Goal: Task Accomplishment & Management: Complete application form

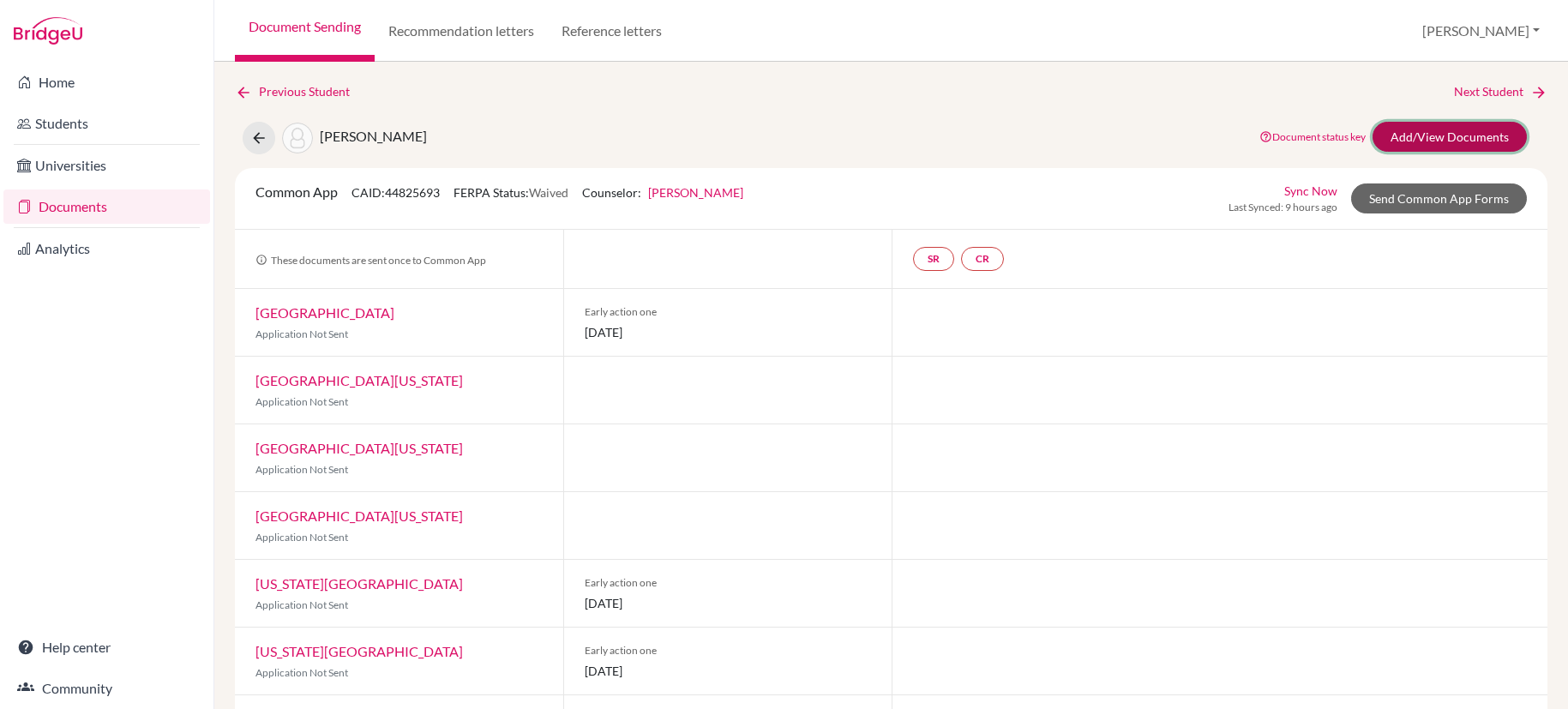
click at [1415, 140] on link "Add/View Documents" at bounding box center [1449, 136] width 154 height 30
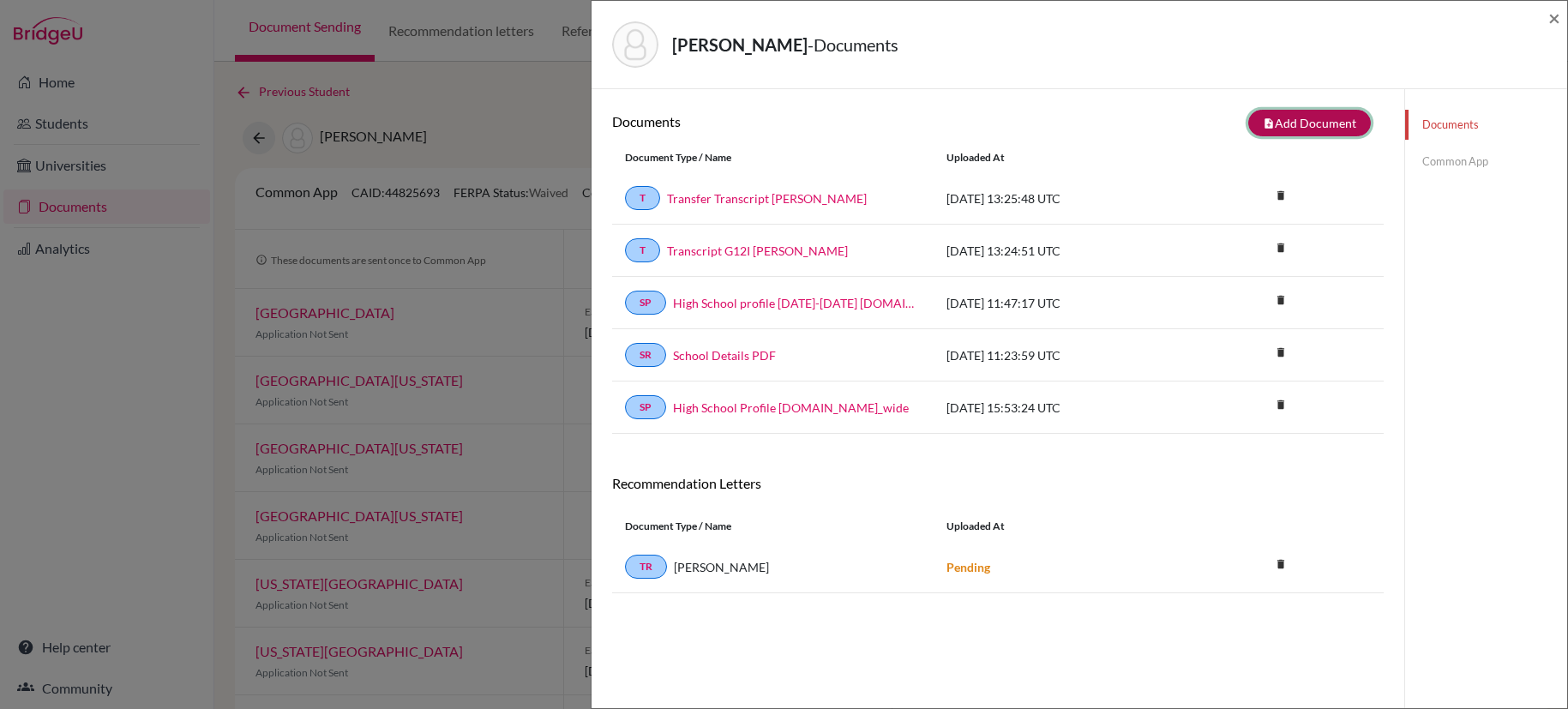
click at [1305, 128] on button "note_add Add Document" at bounding box center [1309, 122] width 123 height 27
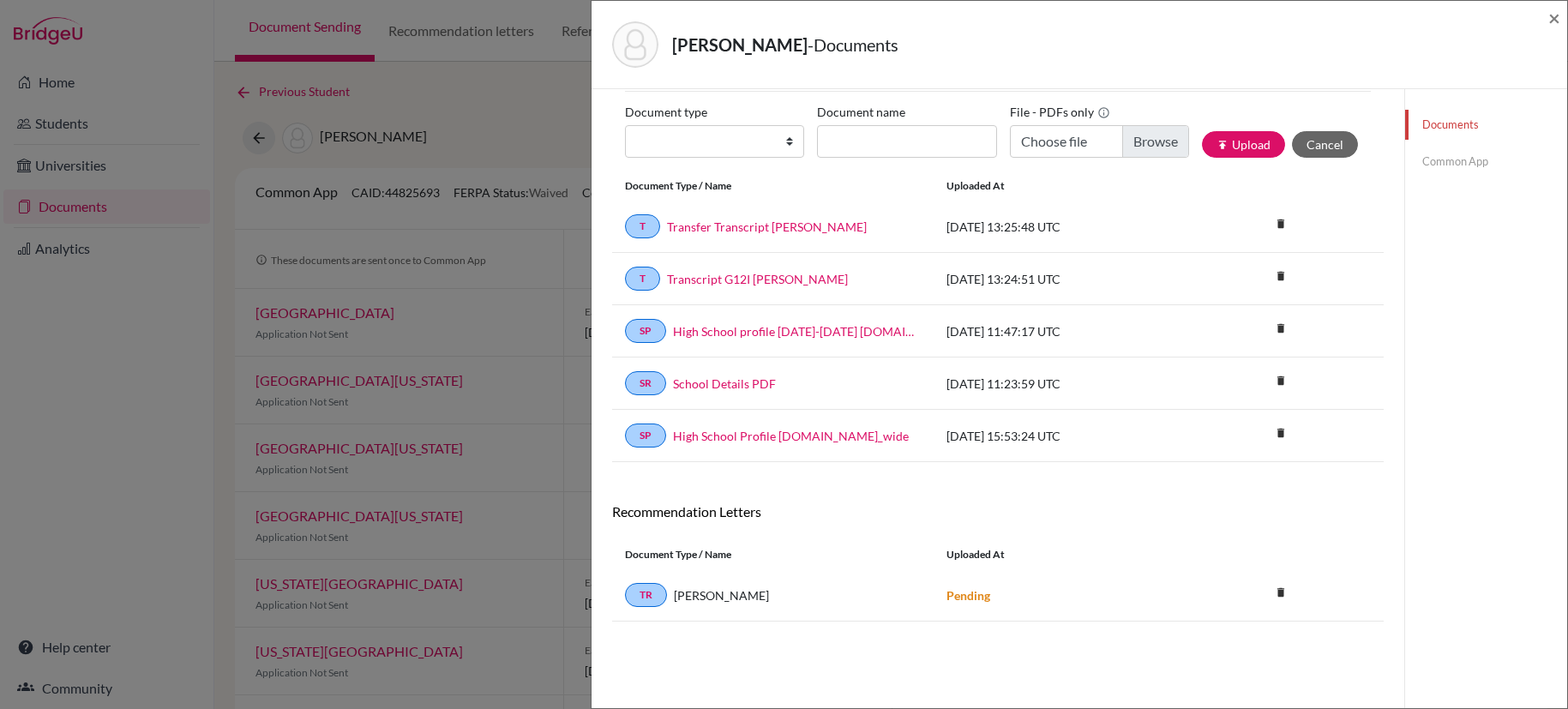
scroll to position [60, 0]
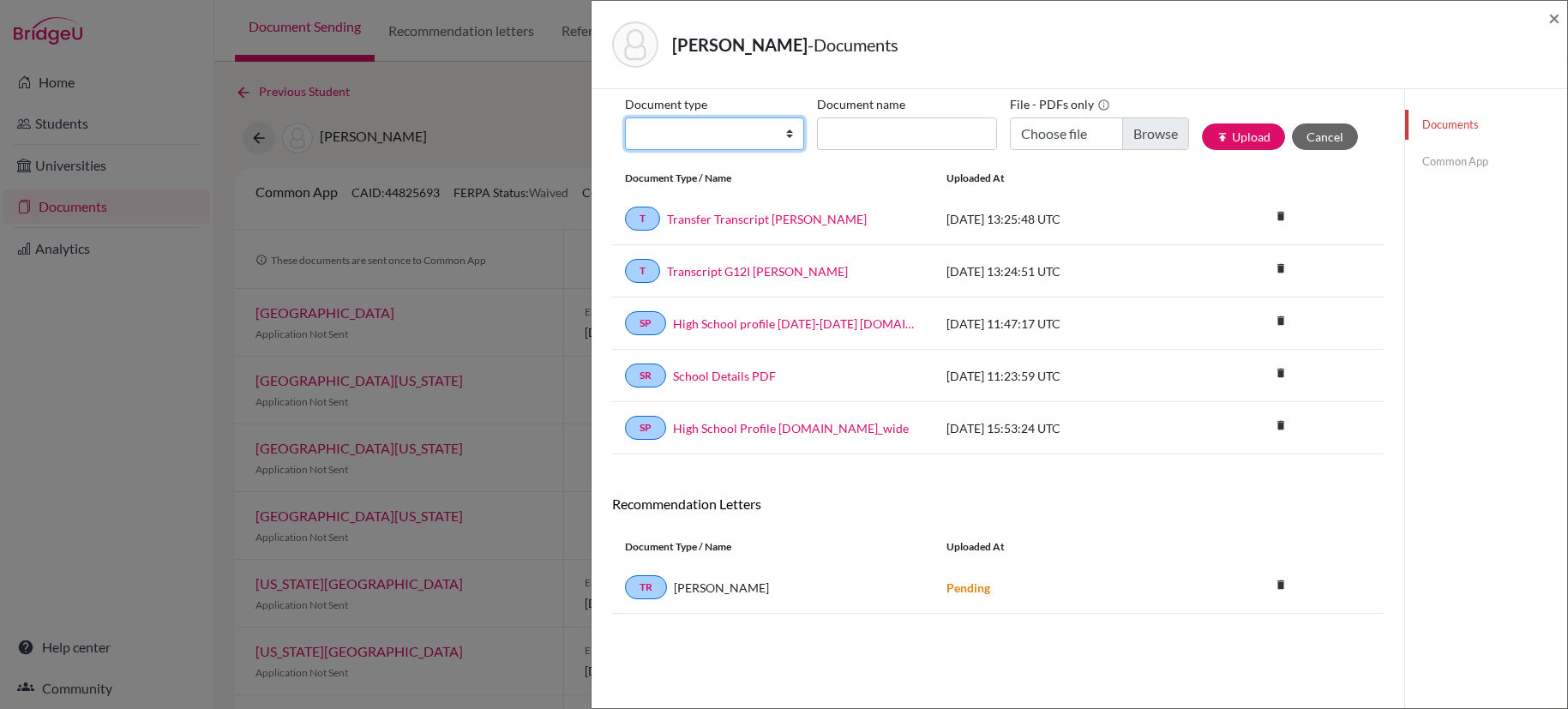
click at [784, 134] on select "Change explanation for Common App reports Counselor recommendation Internationa…" at bounding box center [714, 134] width 179 height 32
select select "4"
click at [625, 118] on select "Change explanation for Common App reports Counselor recommendation Internationa…" at bounding box center [714, 134] width 179 height 32
click at [883, 126] on input "Document name" at bounding box center [906, 134] width 179 height 32
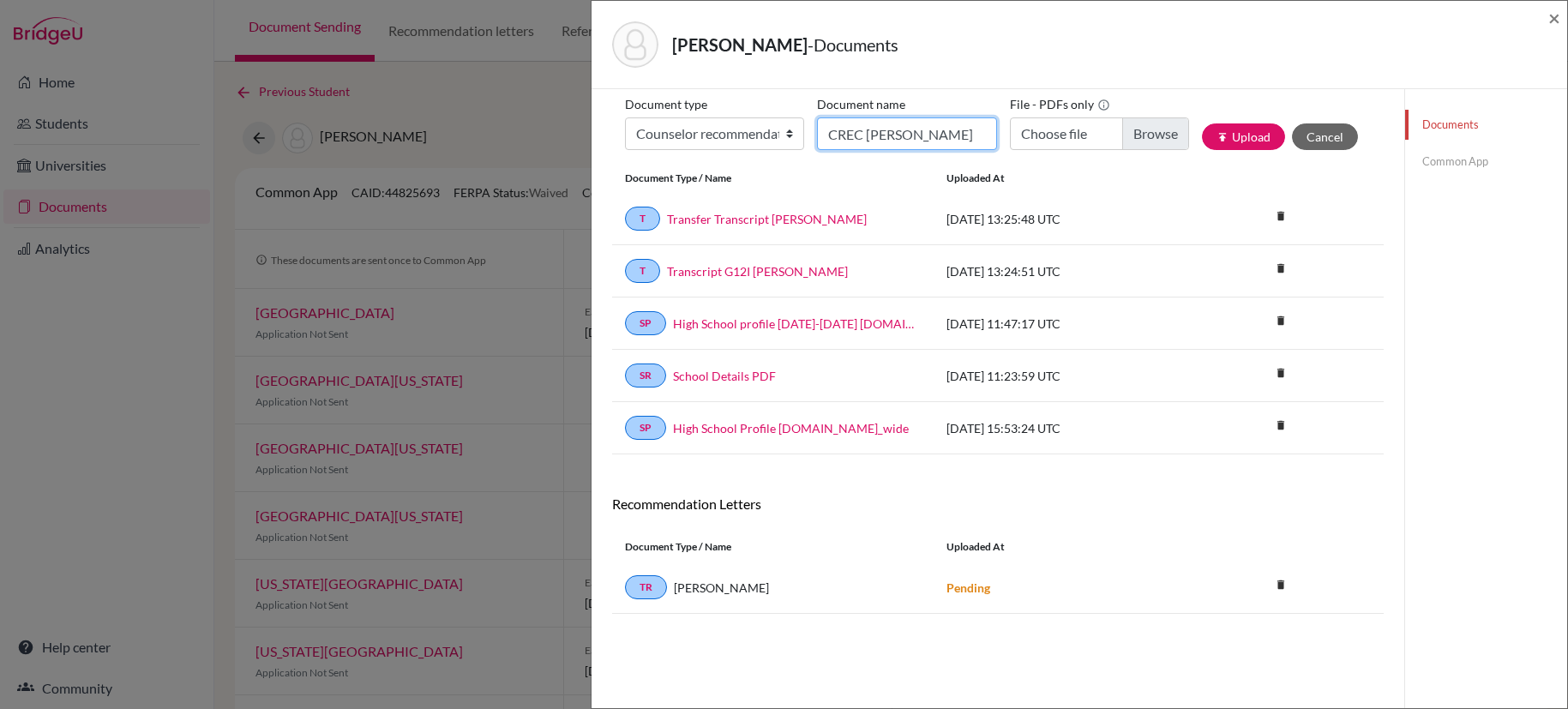
type input "CREC [PERSON_NAME]"
click at [1161, 136] on input "Choose file" at bounding box center [1099, 134] width 179 height 32
type input "C:\fakepath\CREC [PERSON_NAME].pdf"
click at [1226, 138] on button "publish Upload" at bounding box center [1244, 136] width 84 height 27
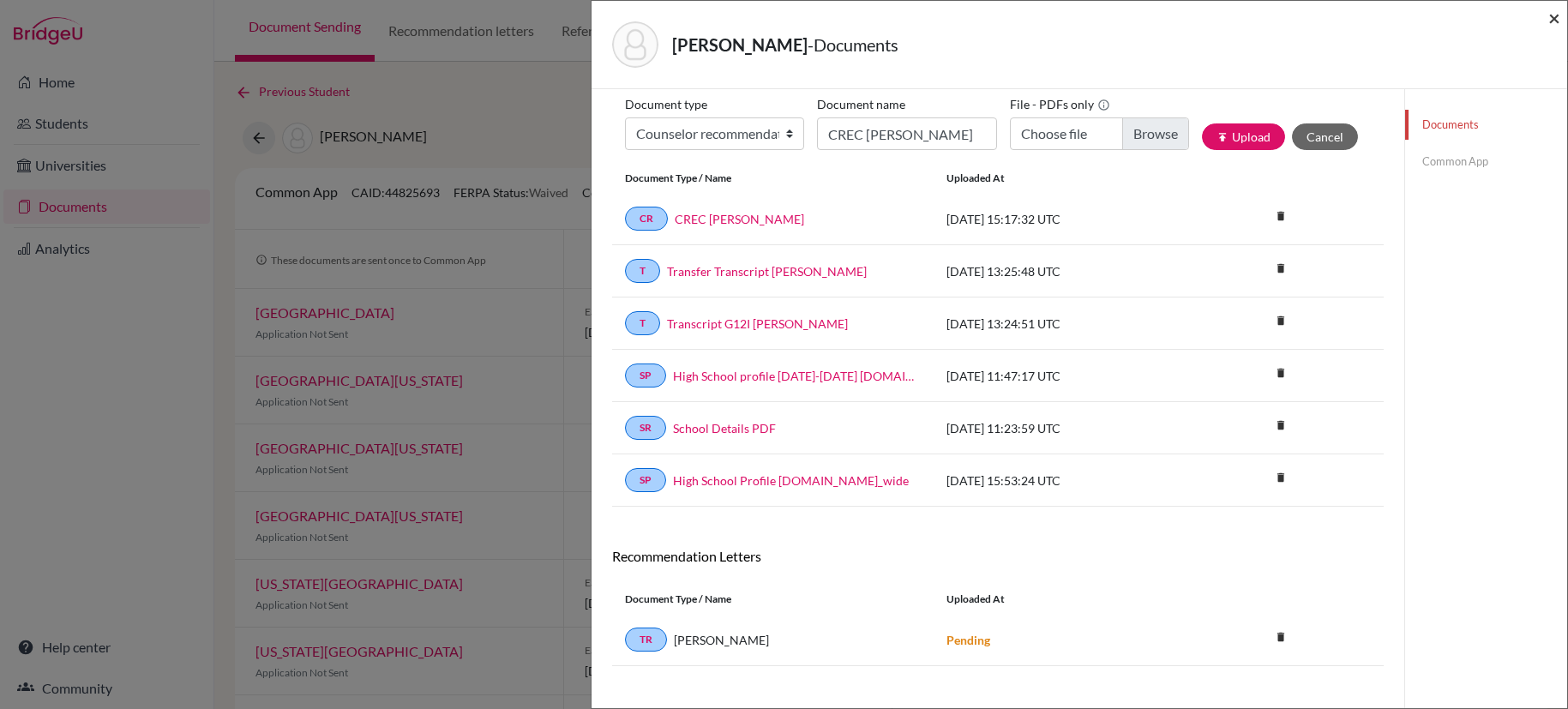
click at [1554, 20] on span "×" at bounding box center [1554, 18] width 12 height 25
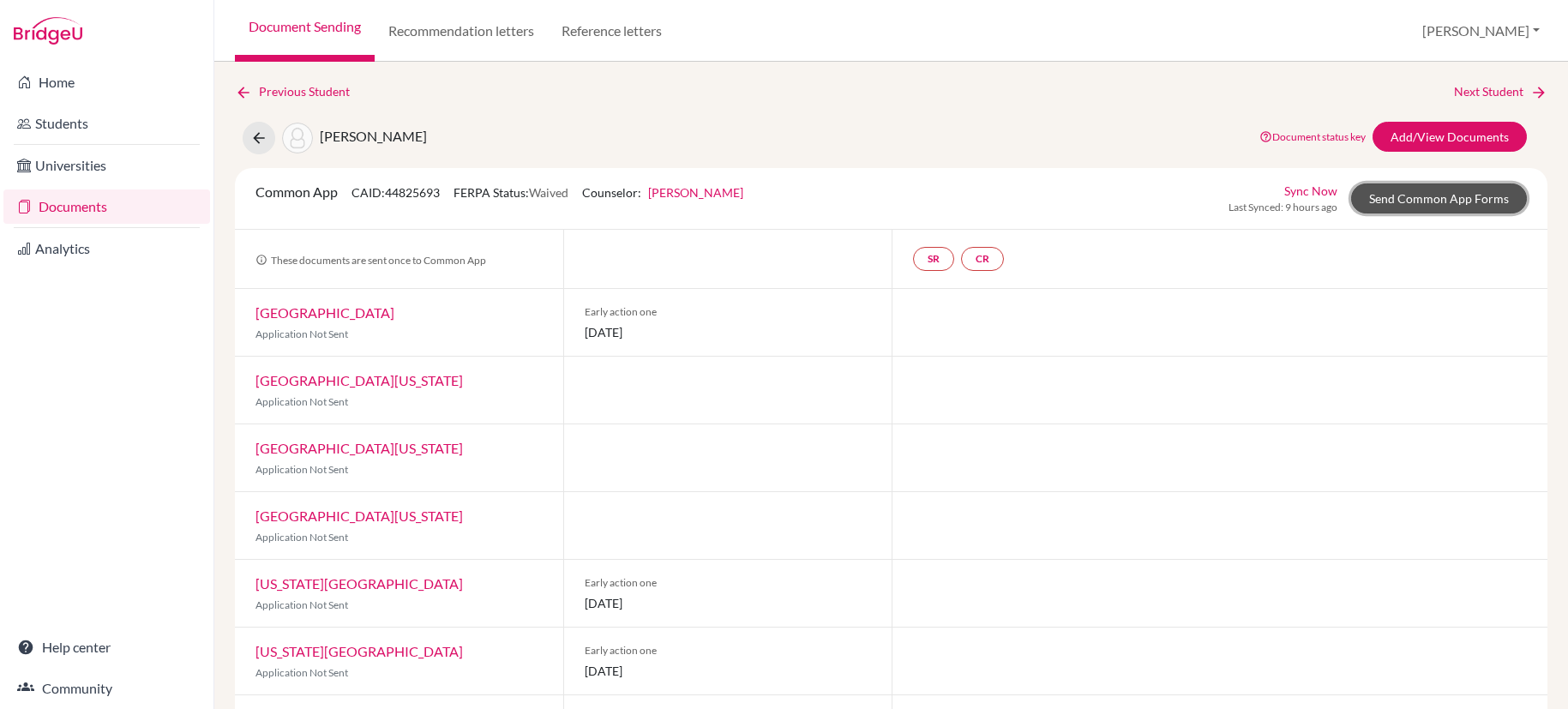
click at [1393, 200] on link "Send Common App Forms" at bounding box center [1438, 199] width 175 height 30
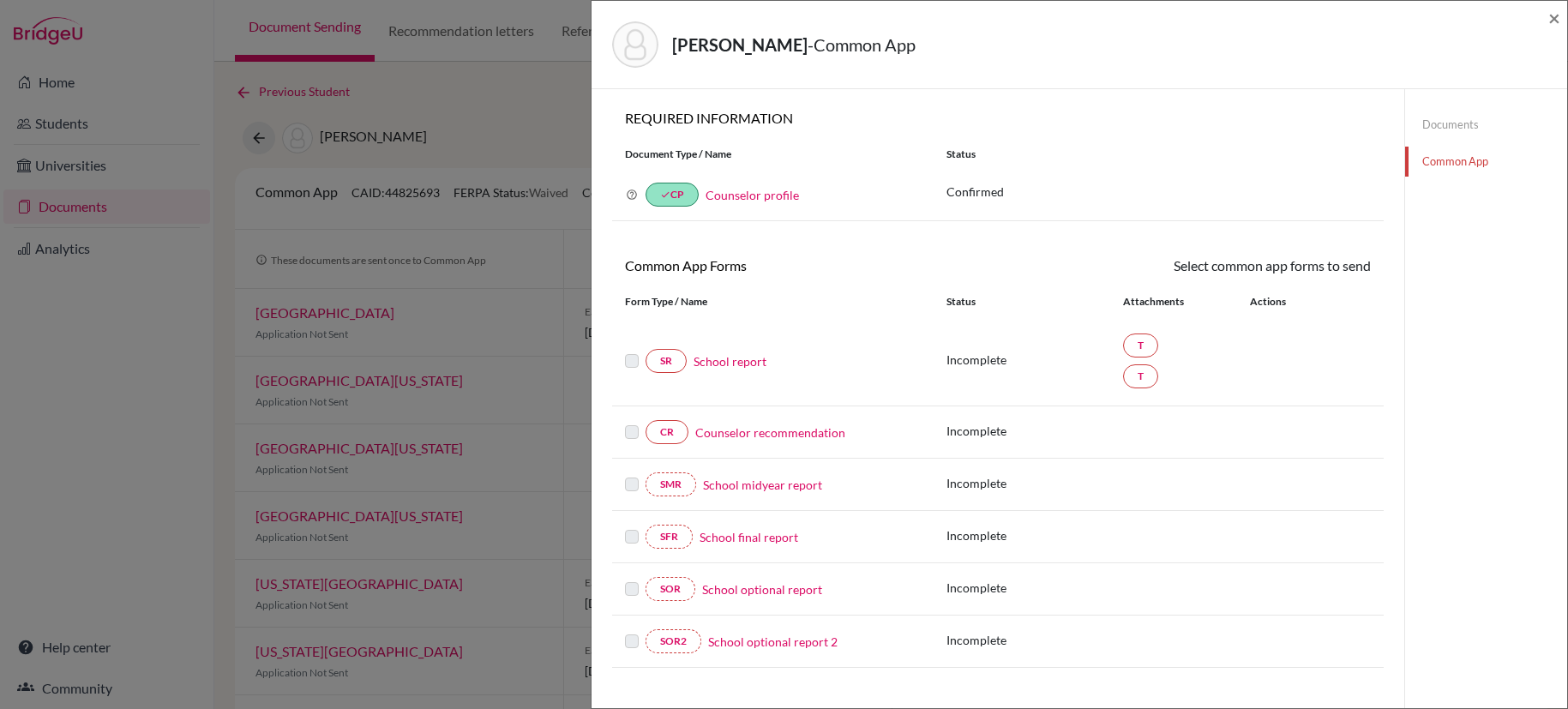
click at [745, 361] on link "School report" at bounding box center [730, 361] width 72 height 18
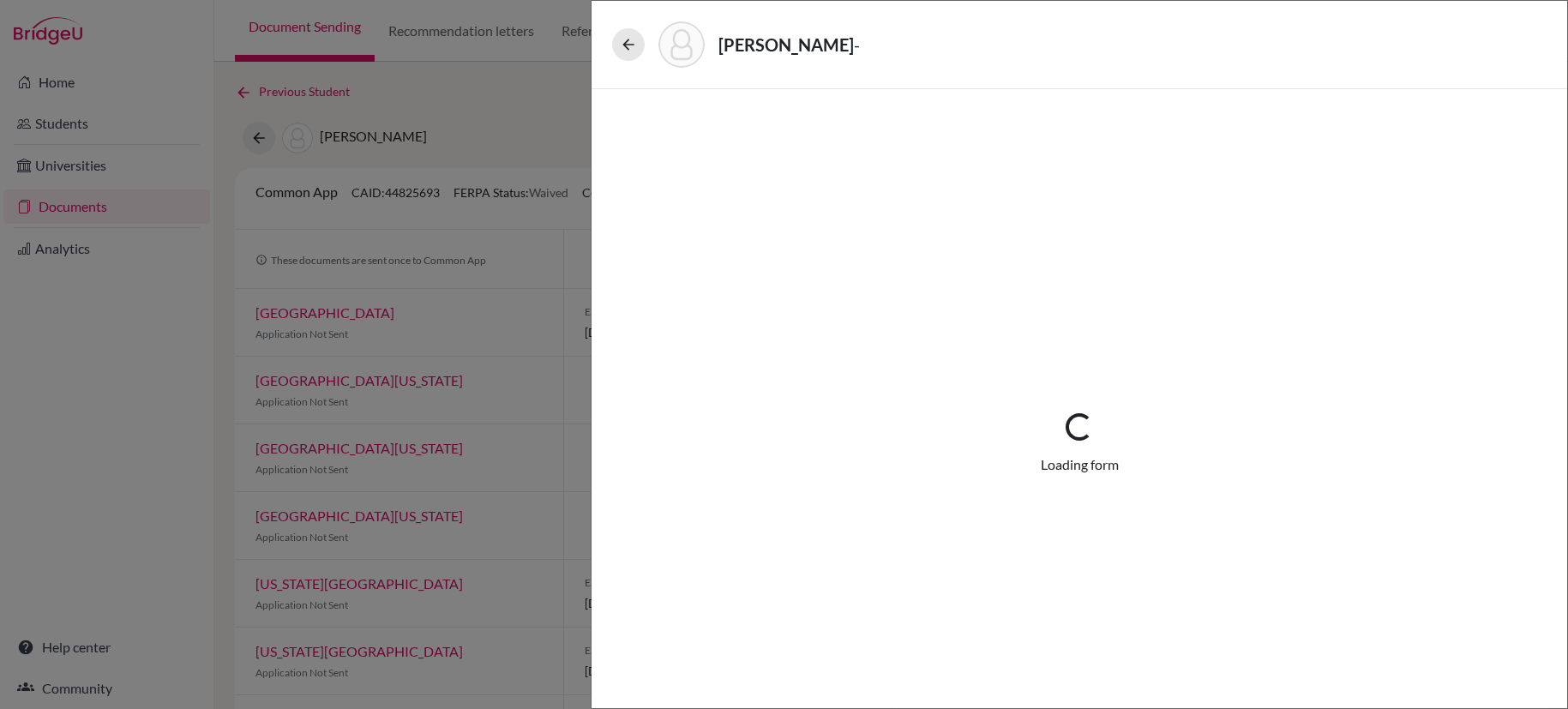
select select "3"
select select "680333"
select select "0"
select select "1"
select select "680334"
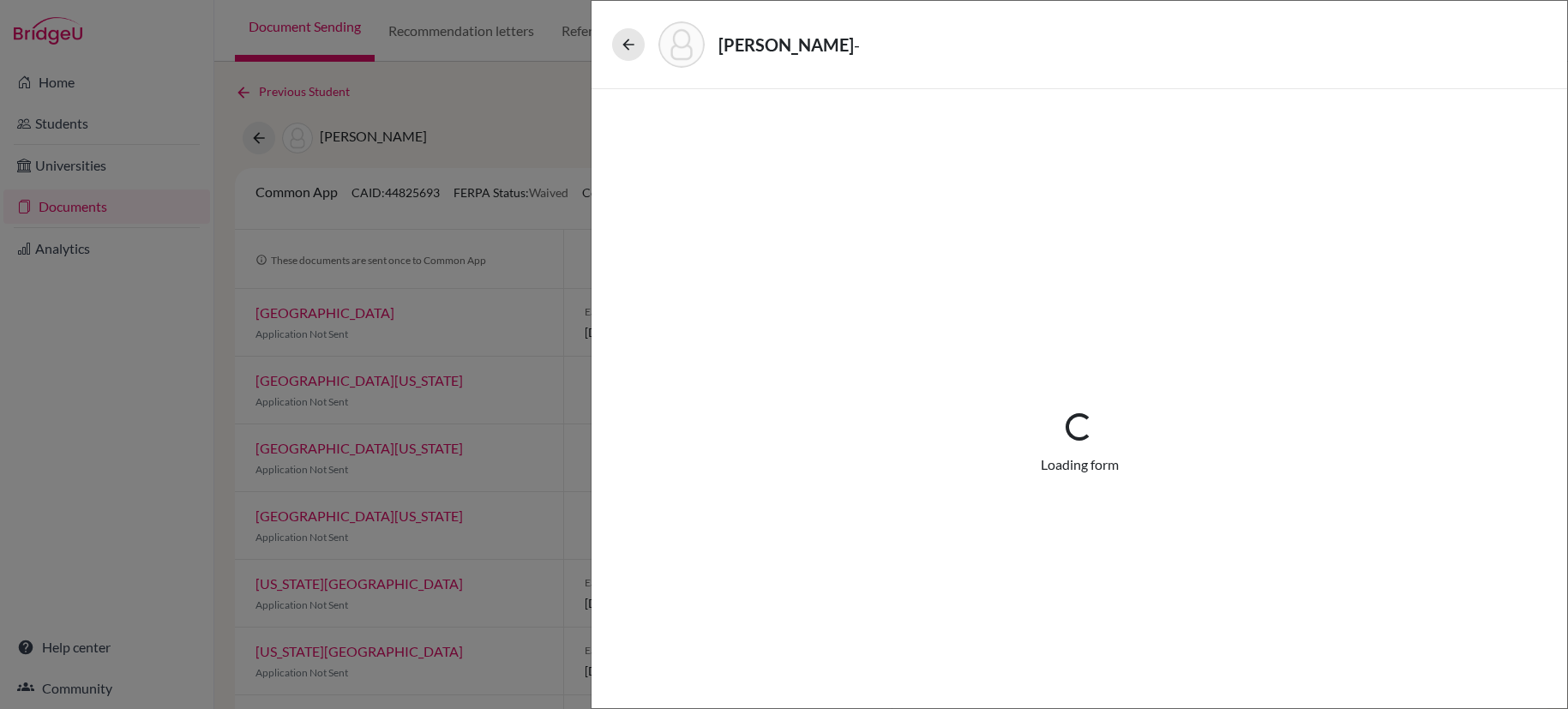
select select "0"
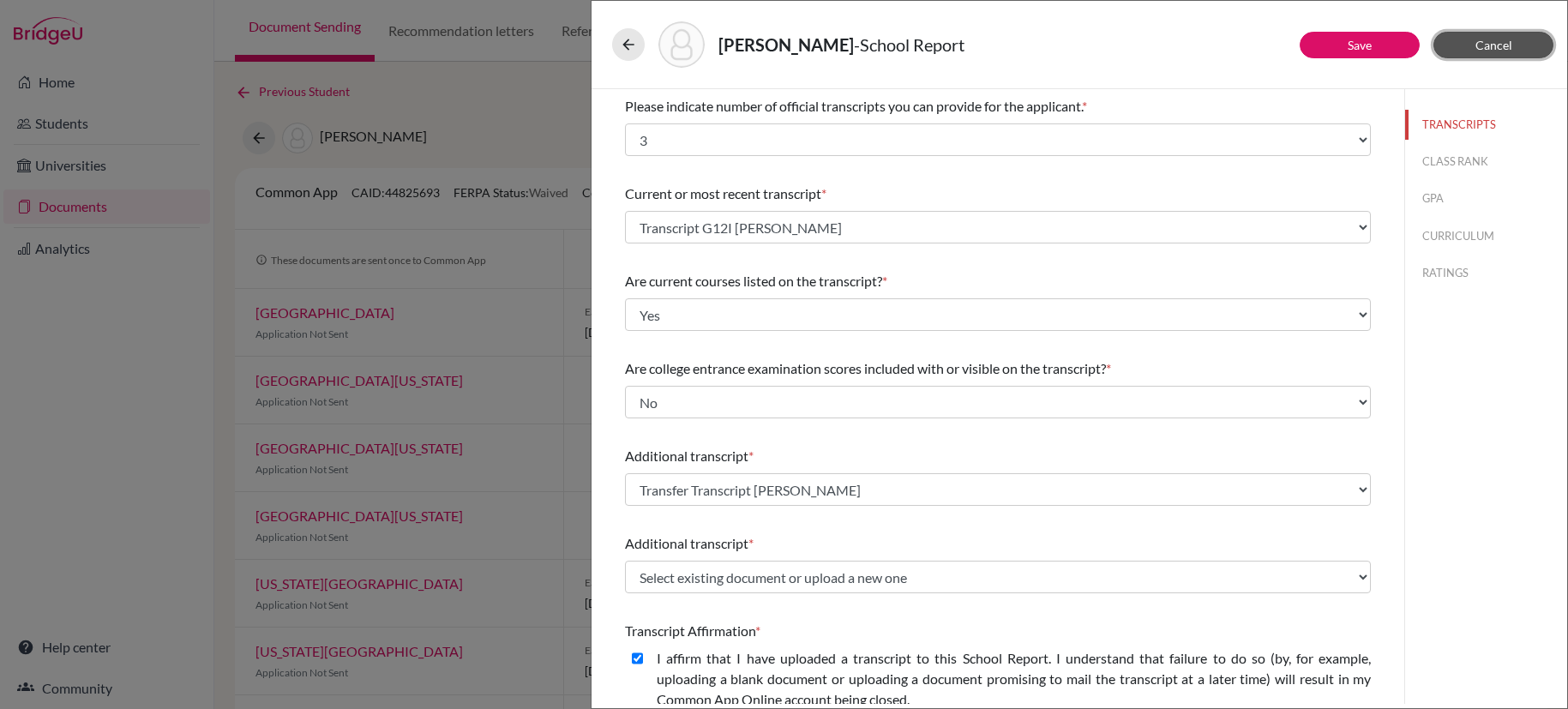
click at [1505, 47] on span "Cancel" at bounding box center [1494, 45] width 37 height 15
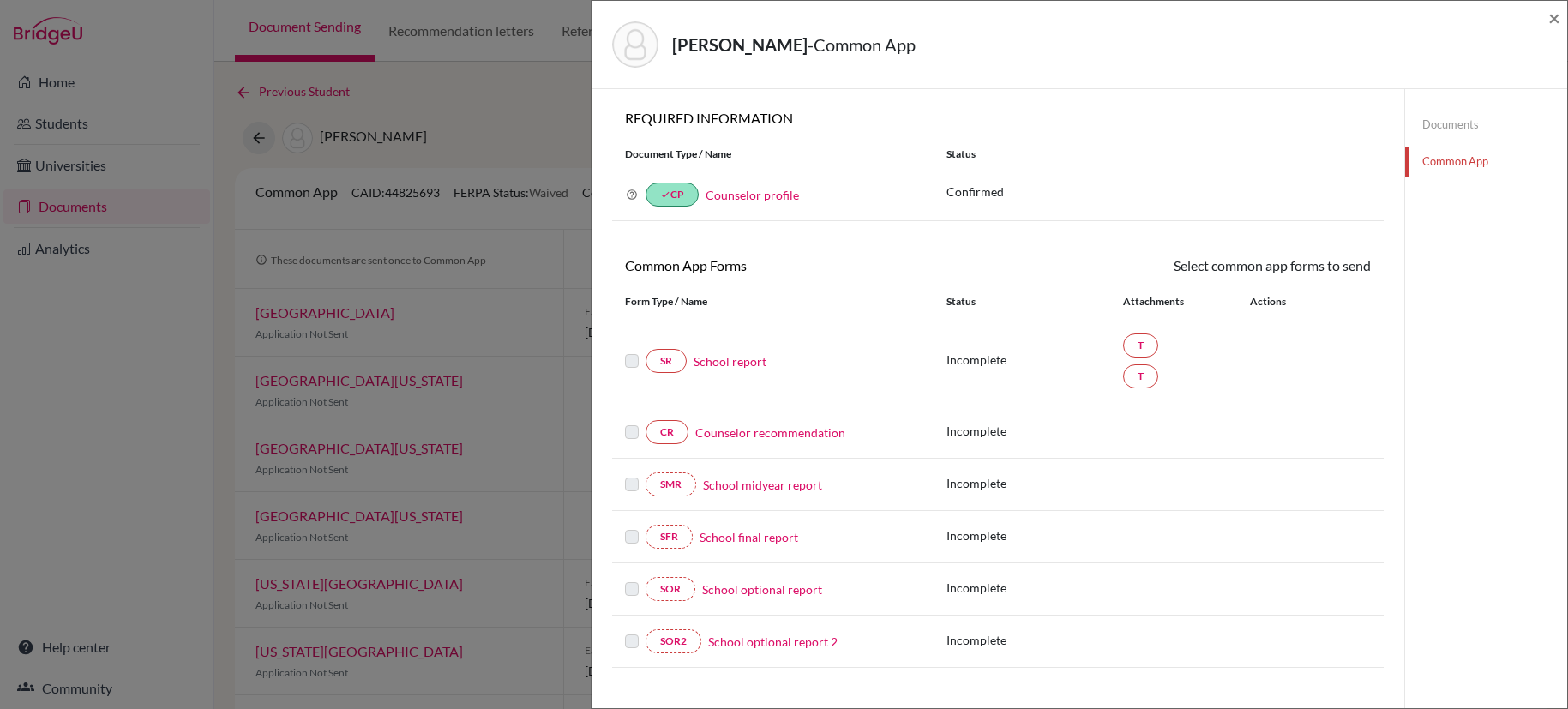
click at [789, 435] on link "Counselor recommendation" at bounding box center [771, 432] width 150 height 18
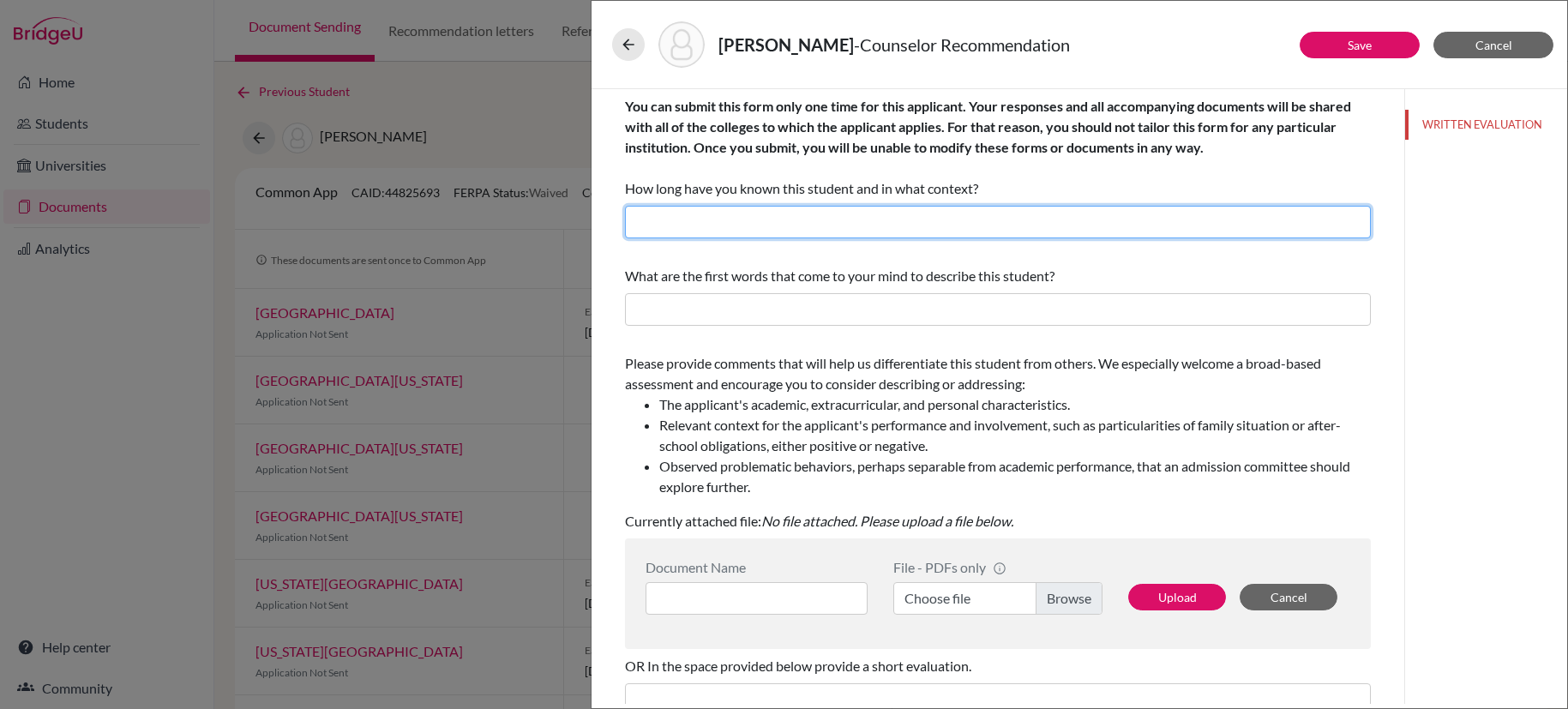
click at [877, 219] on input "text" at bounding box center [997, 222] width 745 height 32
type input "Two yers as her high school counselor."
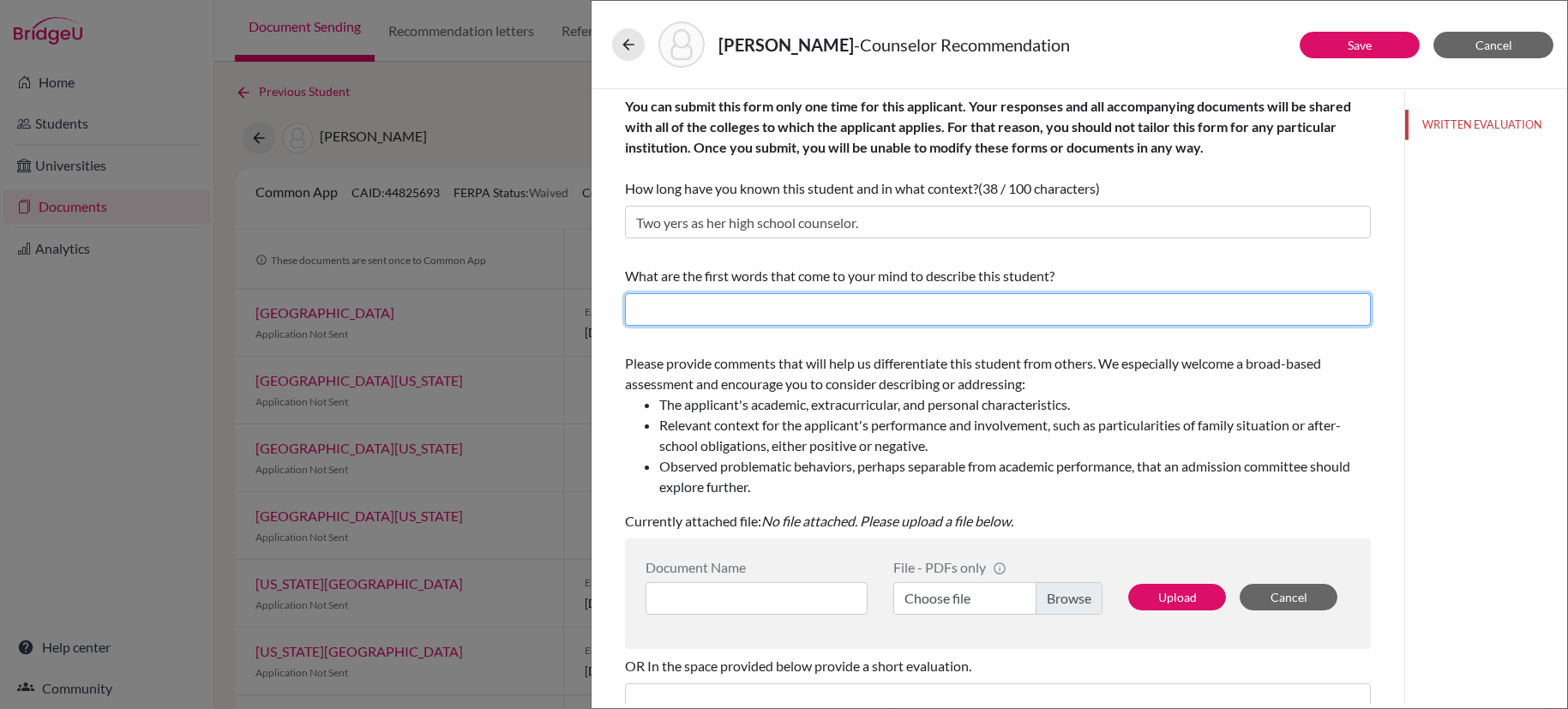
click at [849, 313] on input "text" at bounding box center [997, 309] width 745 height 32
type input "Great potential, focused, capable"
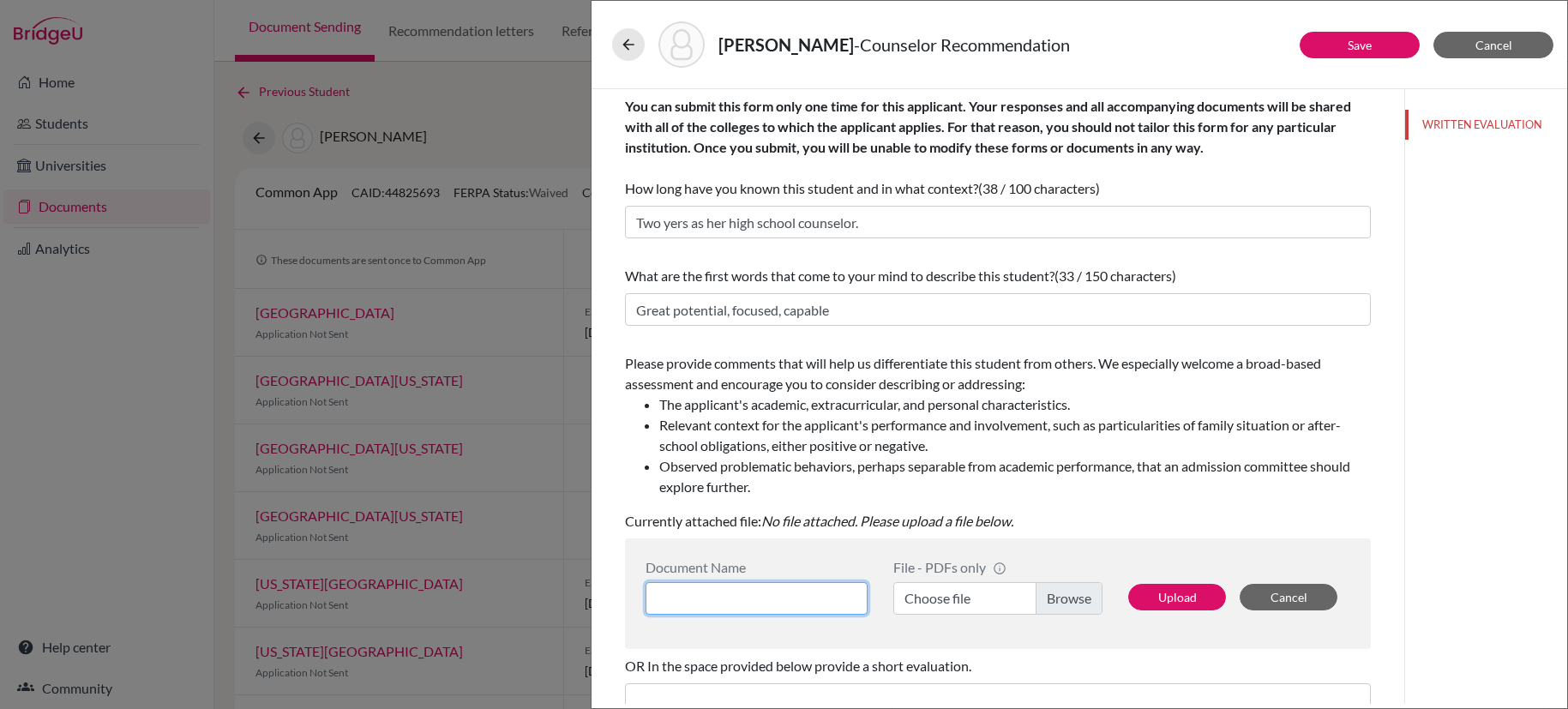
click at [785, 599] on input at bounding box center [756, 598] width 222 height 32
type input "CREC [PERSON_NAME]"
click at [1071, 597] on label "Choose file" at bounding box center [997, 598] width 209 height 32
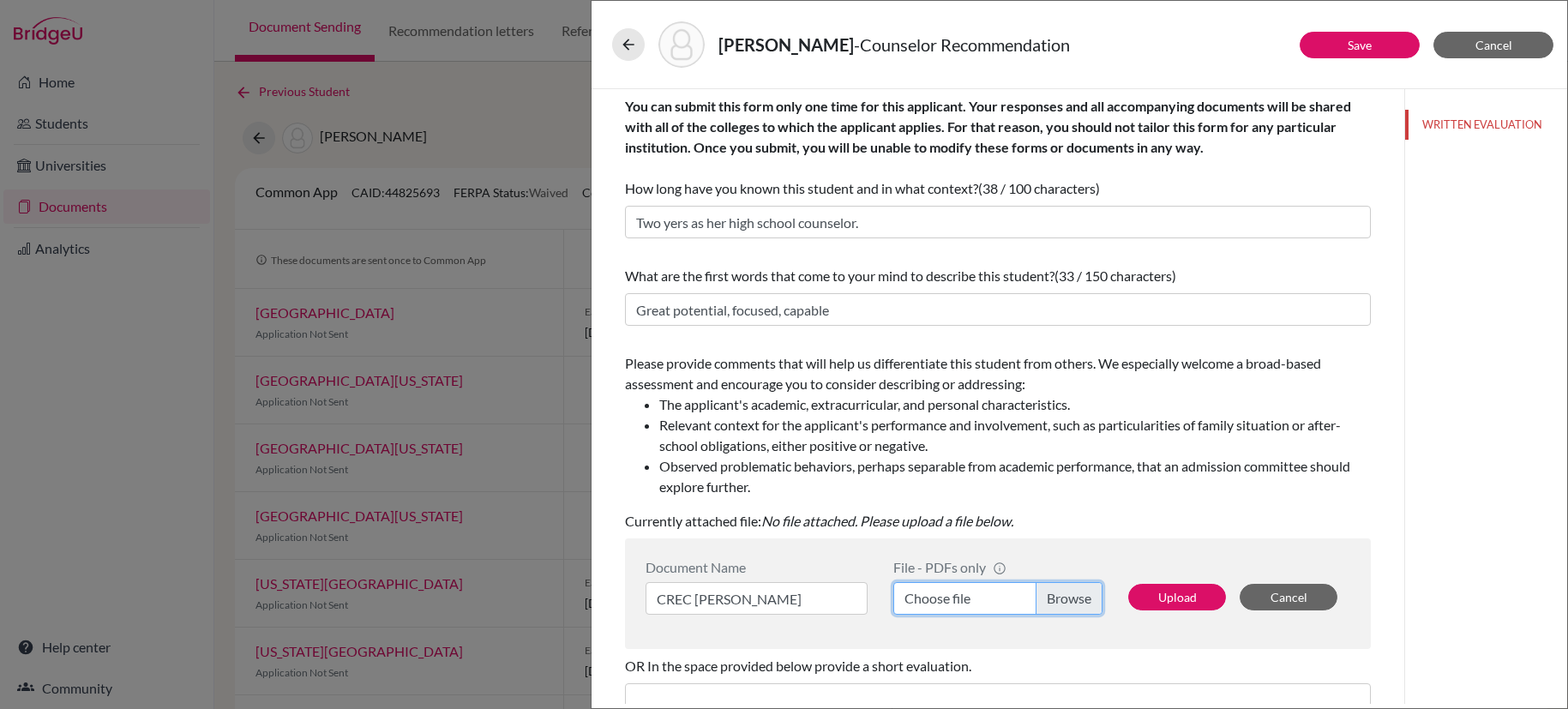
click at [1071, 597] on input "Choose file" at bounding box center [997, 598] width 209 height 32
click at [1162, 591] on button "Upload" at bounding box center [1176, 597] width 97 height 27
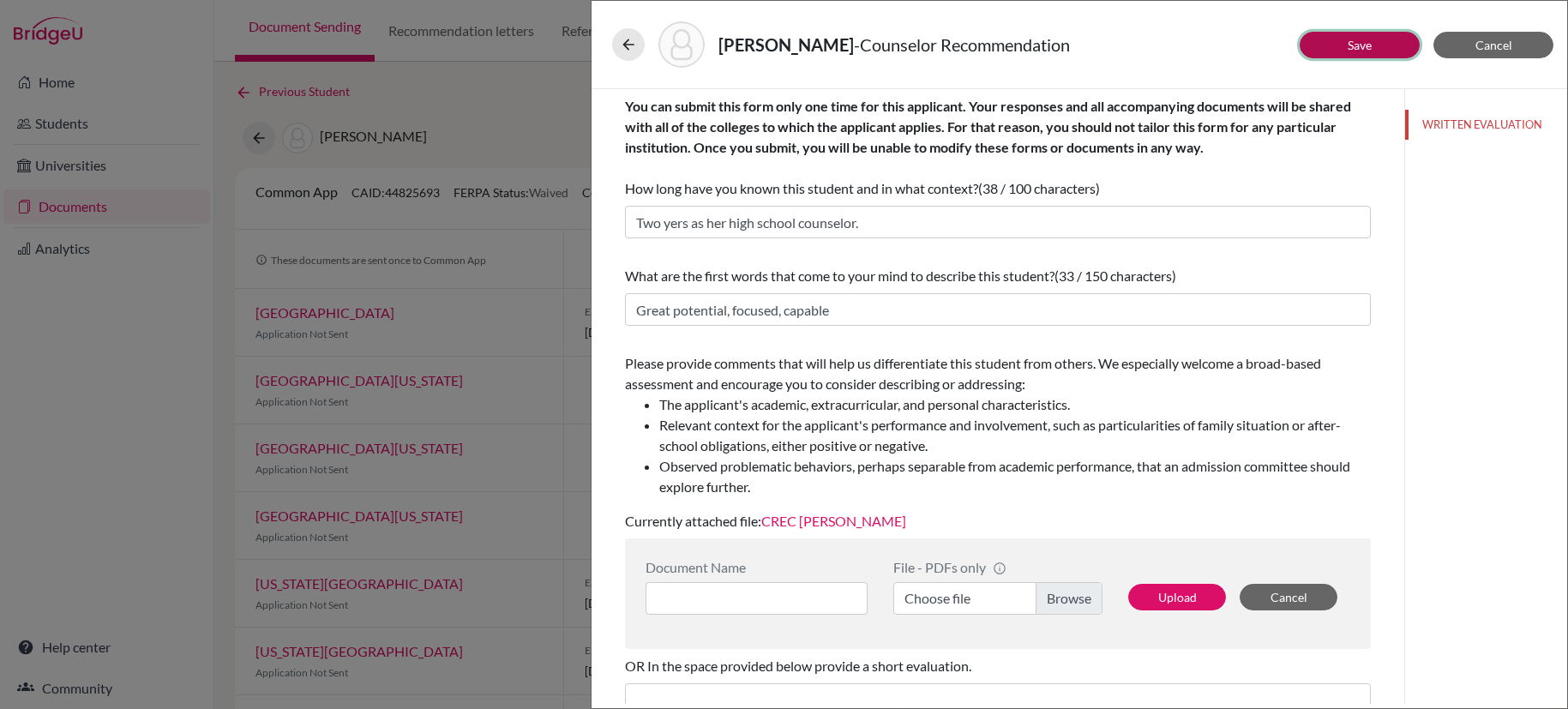
click at [1368, 48] on link "Save" at bounding box center [1360, 45] width 24 height 15
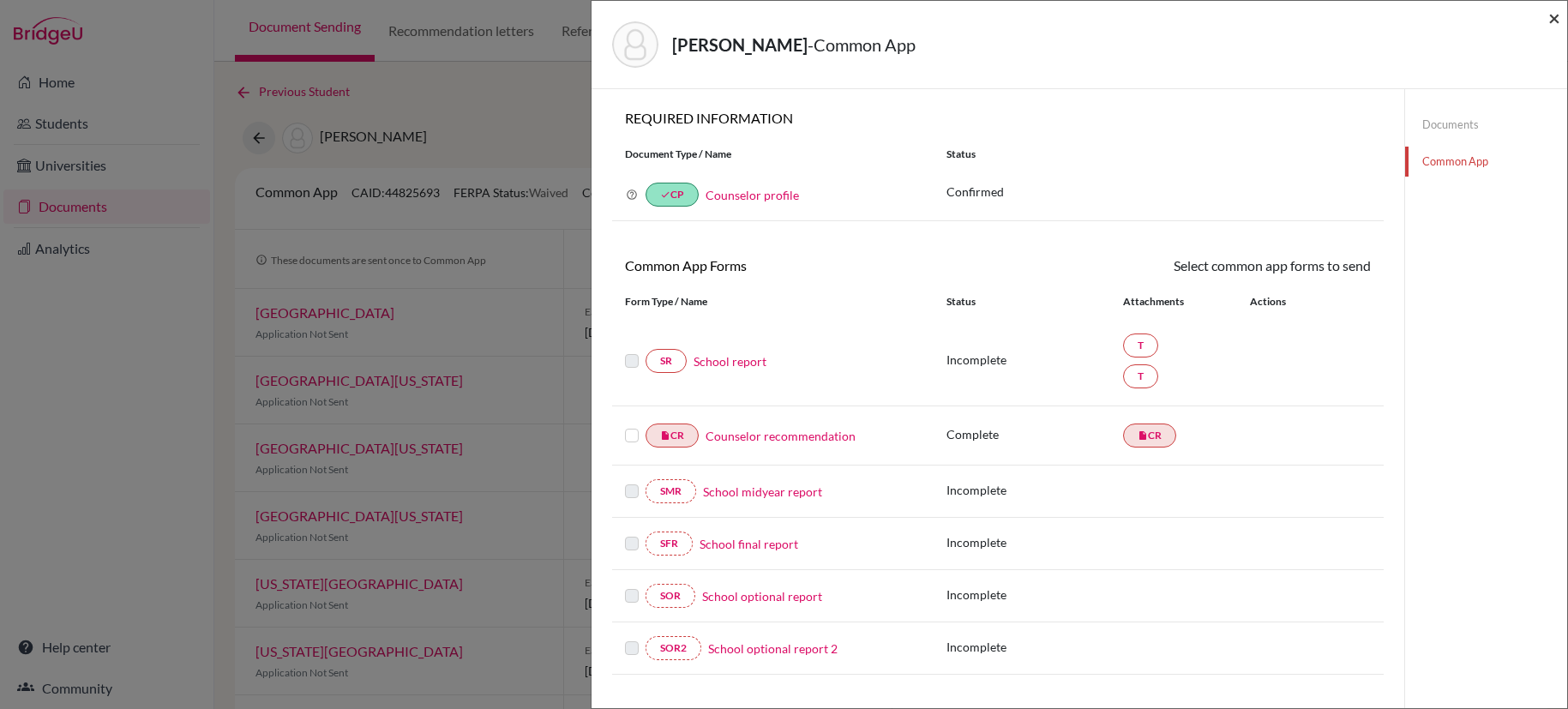
click at [1556, 20] on span "×" at bounding box center [1554, 18] width 12 height 25
